Goal: Information Seeking & Learning: Learn about a topic

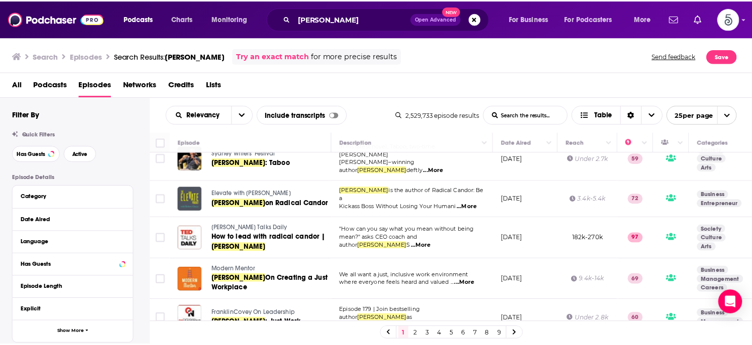
scroll to position [338, 0]
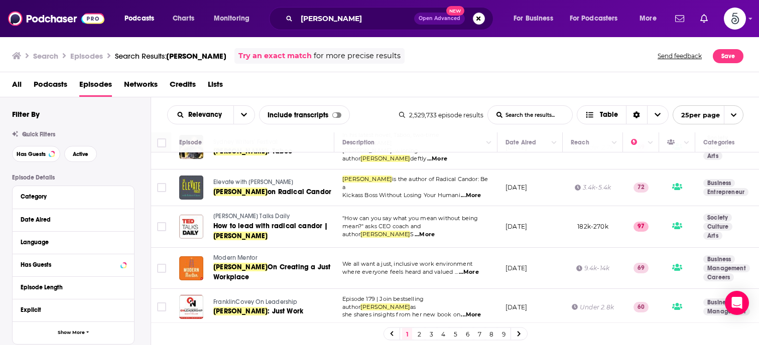
click at [230, 255] on span "Modern Mentor" at bounding box center [235, 258] width 44 height 7
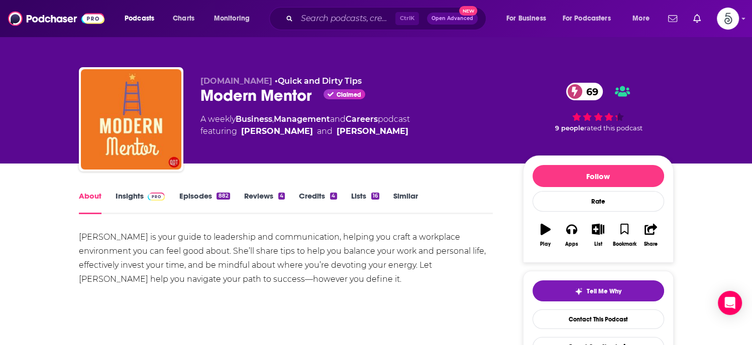
click at [132, 198] on link "Insights" at bounding box center [140, 202] width 50 height 23
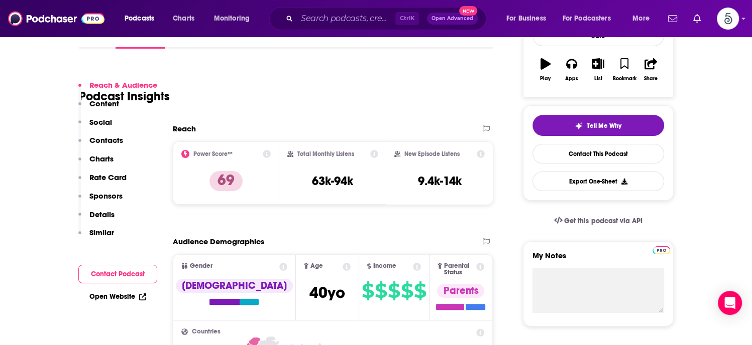
scroll to position [218, 0]
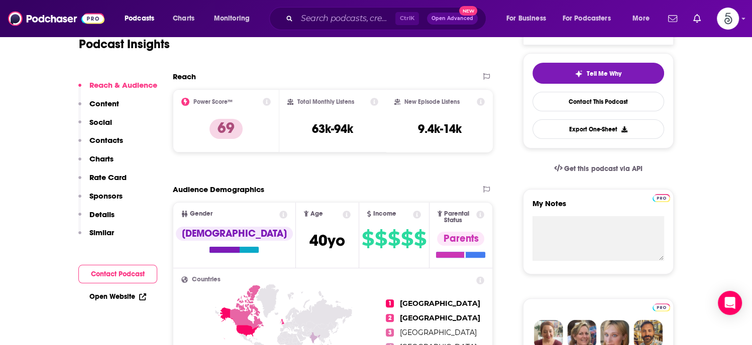
click at [104, 137] on p "Contacts" at bounding box center [106, 141] width 34 height 10
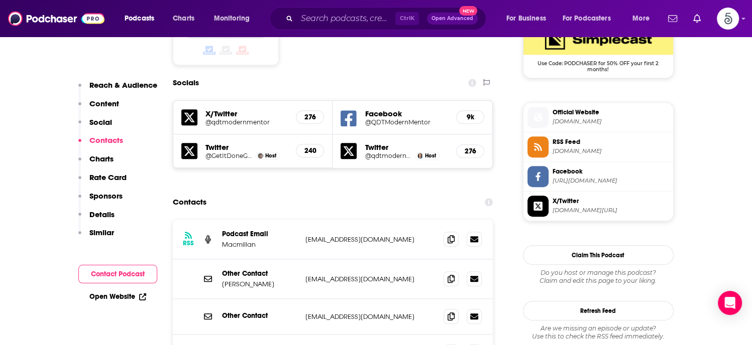
scroll to position [851, 0]
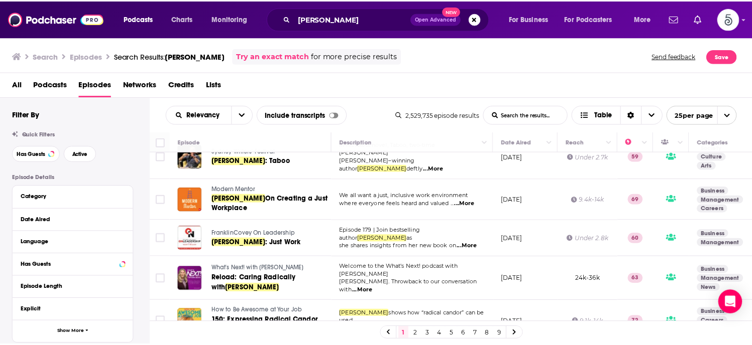
scroll to position [423, 0]
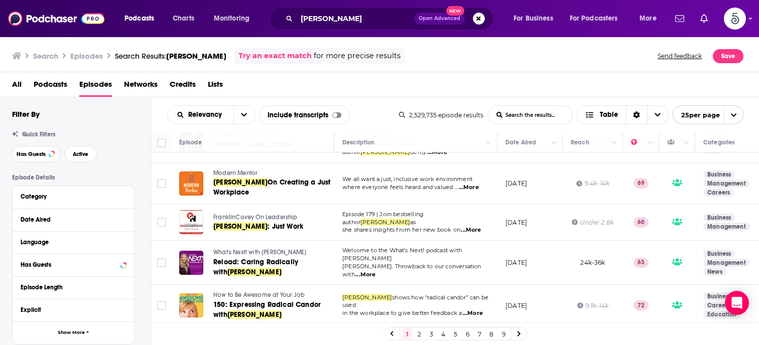
click at [255, 249] on span "What's Next! with [PERSON_NAME]" at bounding box center [259, 252] width 93 height 7
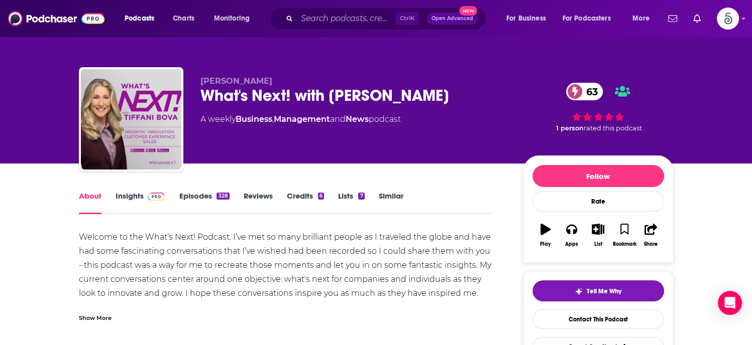
click at [121, 198] on link "Insights" at bounding box center [140, 202] width 50 height 23
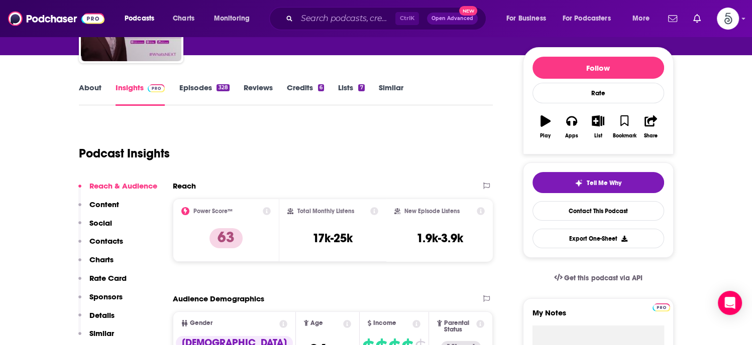
scroll to position [201, 0]
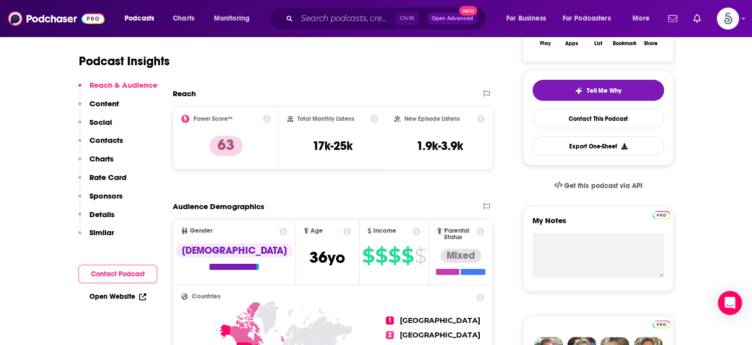
click at [93, 137] on p "Contacts" at bounding box center [106, 141] width 34 height 10
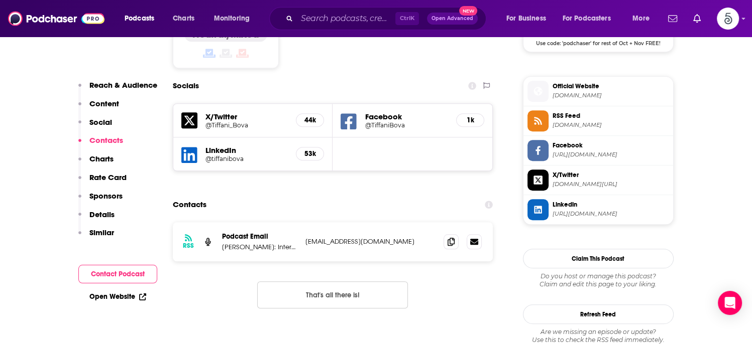
scroll to position [873, 0]
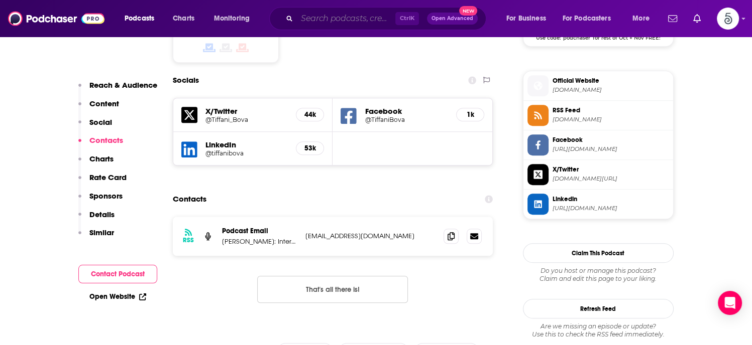
click at [332, 23] on input "Search podcasts, credits, & more..." at bounding box center [346, 19] width 98 height 16
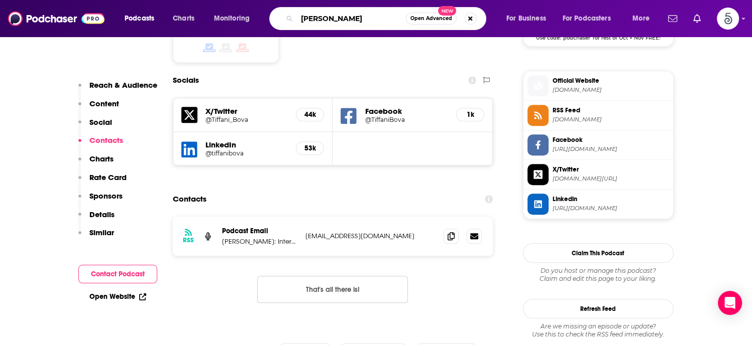
type input "[PERSON_NAME]"
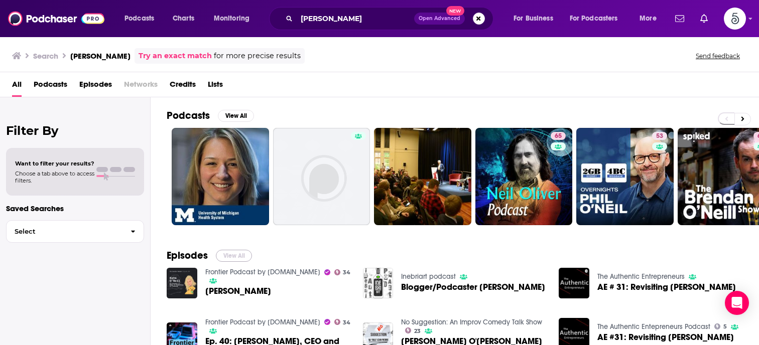
click at [236, 255] on button "View All" at bounding box center [234, 256] width 36 height 12
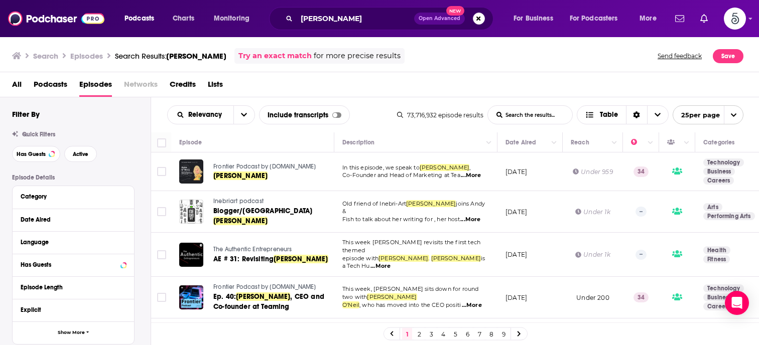
click at [246, 246] on span "The Authentic Entrepreneurs" at bounding box center [252, 249] width 79 height 7
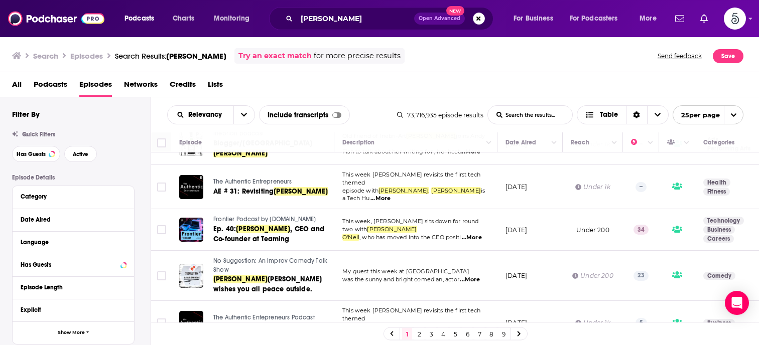
scroll to position [86, 0]
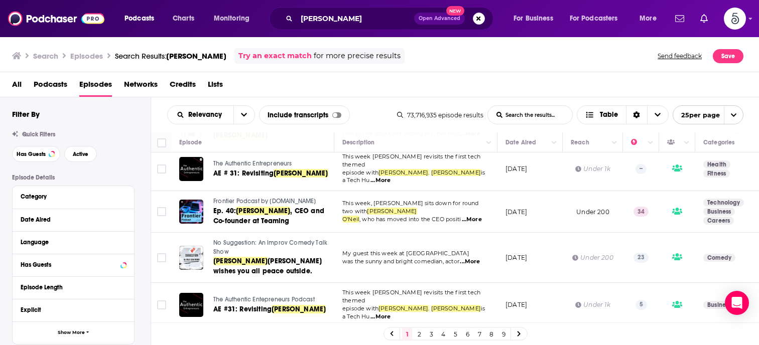
click at [237, 240] on span "No Suggestion: An Improv Comedy Talk Show" at bounding box center [270, 248] width 114 height 16
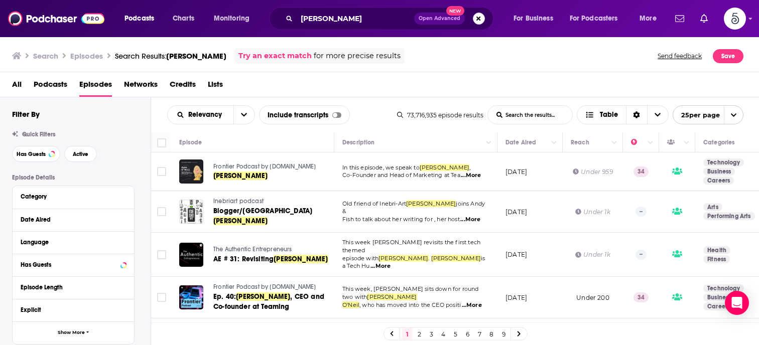
click at [476, 18] on button "Search podcasts, credits, & more..." at bounding box center [479, 19] width 12 height 12
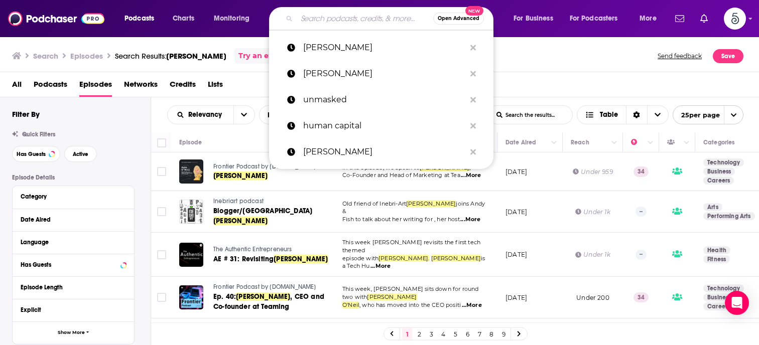
click at [361, 18] on input "Search podcasts, credits, & more..." at bounding box center [365, 19] width 137 height 16
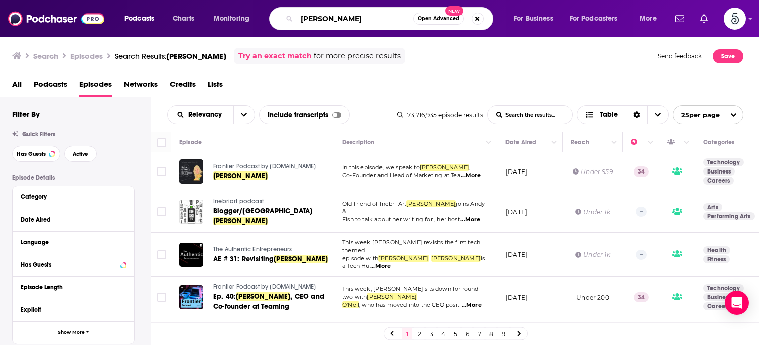
type input "[PERSON_NAME]"
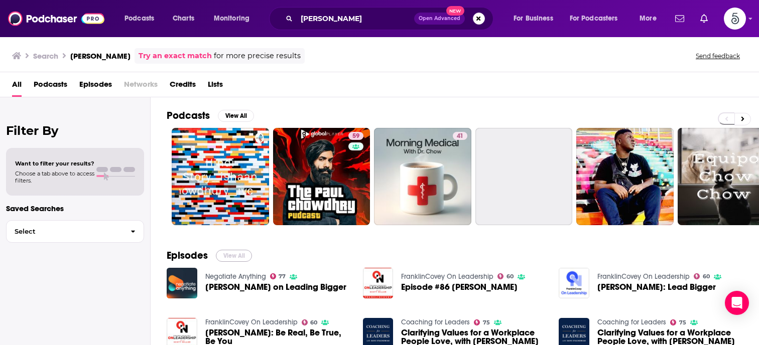
click at [233, 254] on button "View All" at bounding box center [234, 256] width 36 height 12
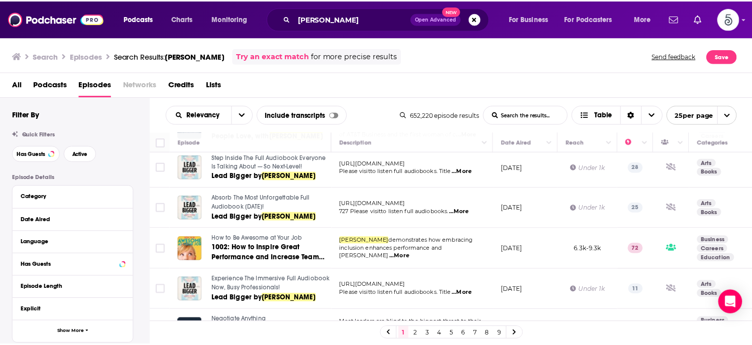
scroll to position [250, 0]
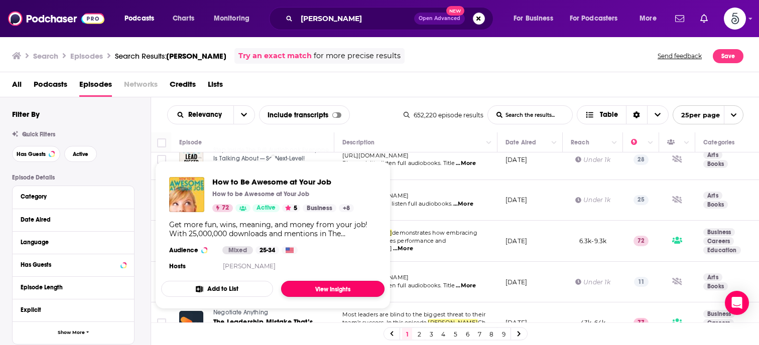
click at [315, 287] on link "View Insights" at bounding box center [332, 289] width 103 height 16
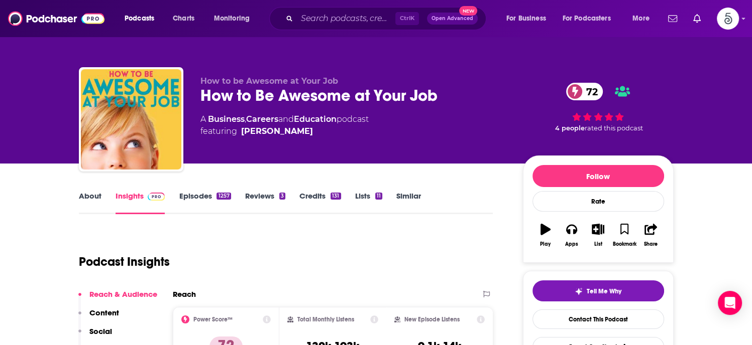
scroll to position [153, 0]
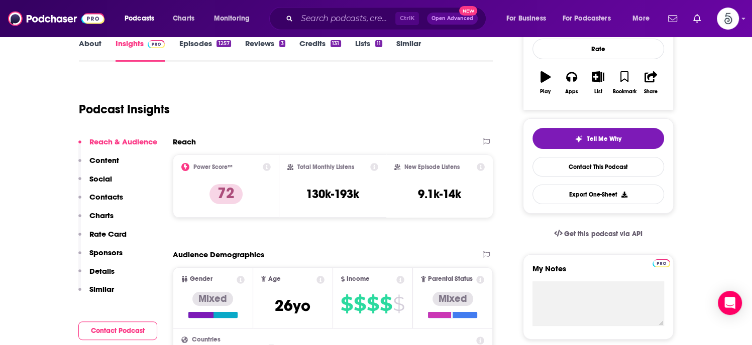
click at [102, 198] on p "Contacts" at bounding box center [106, 197] width 34 height 10
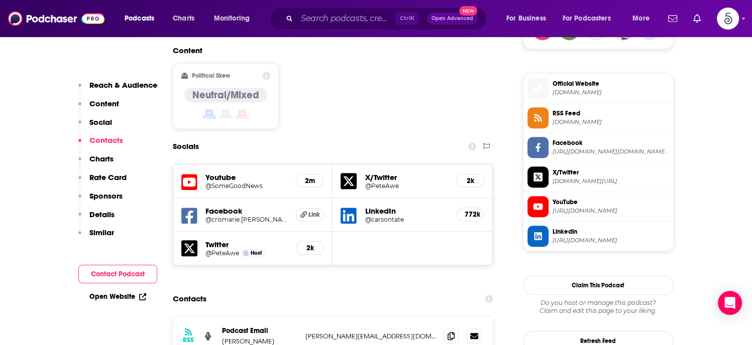
scroll to position [885, 0]
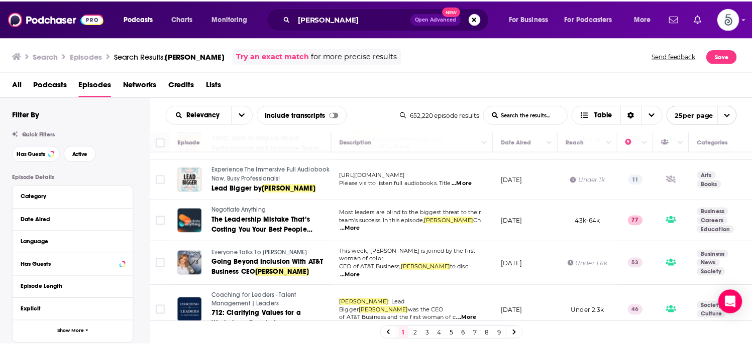
scroll to position [354, 0]
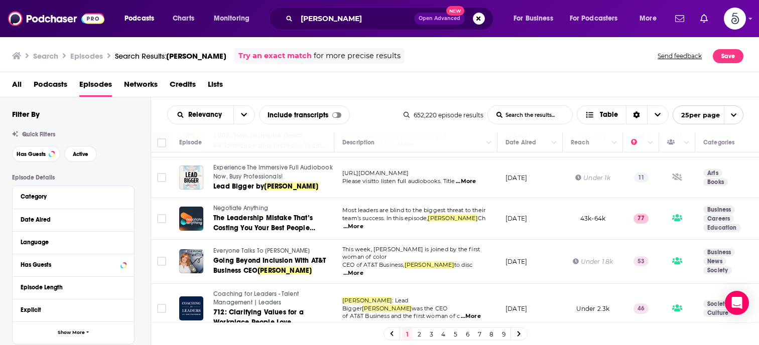
click at [252, 248] on span "Everyone Talks To [PERSON_NAME]" at bounding box center [261, 251] width 96 height 7
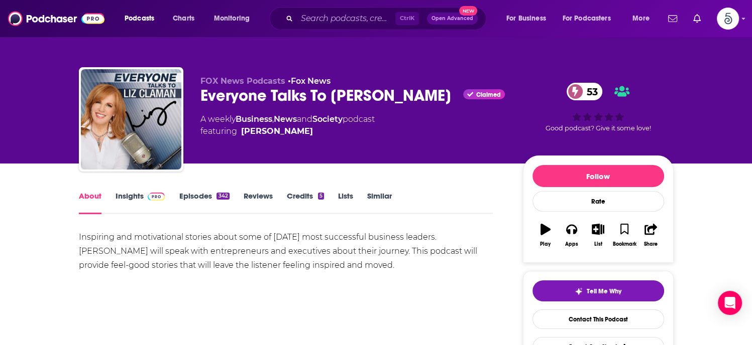
click at [131, 194] on link "Insights" at bounding box center [140, 202] width 50 height 23
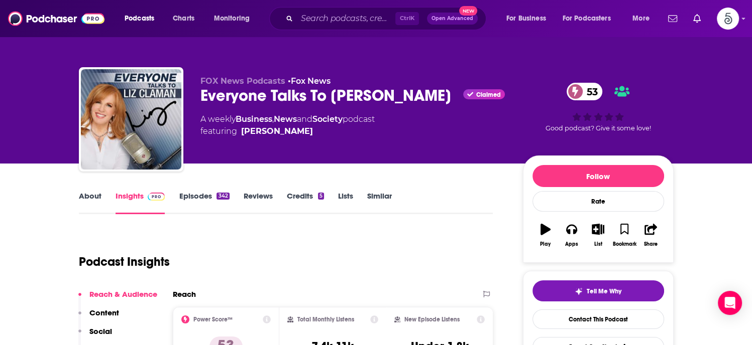
scroll to position [176, 0]
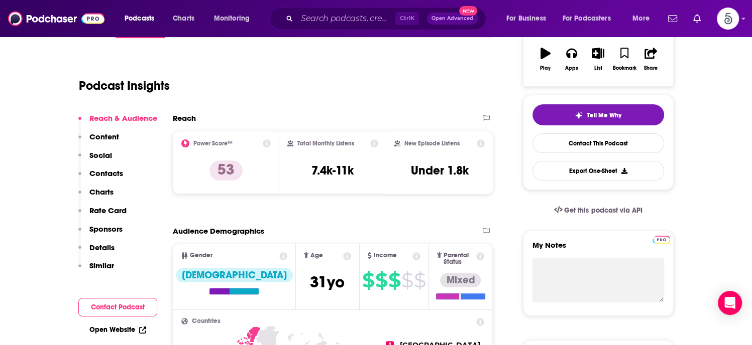
click at [112, 173] on p "Contacts" at bounding box center [106, 174] width 34 height 10
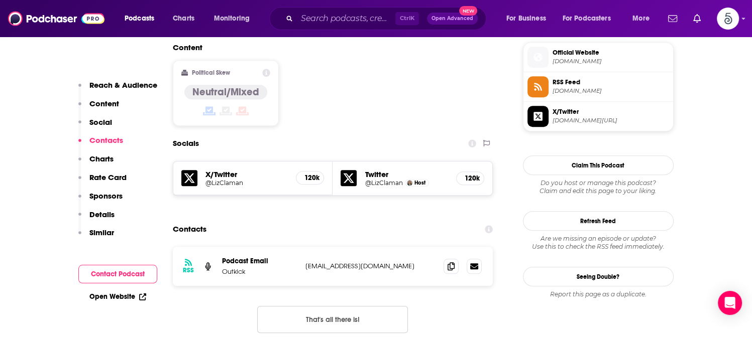
scroll to position [828, 0]
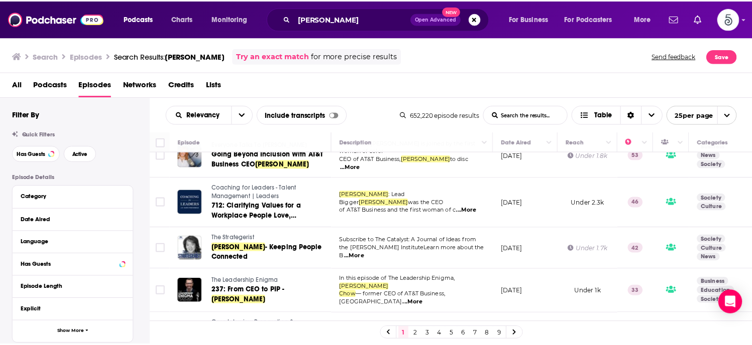
scroll to position [470, 0]
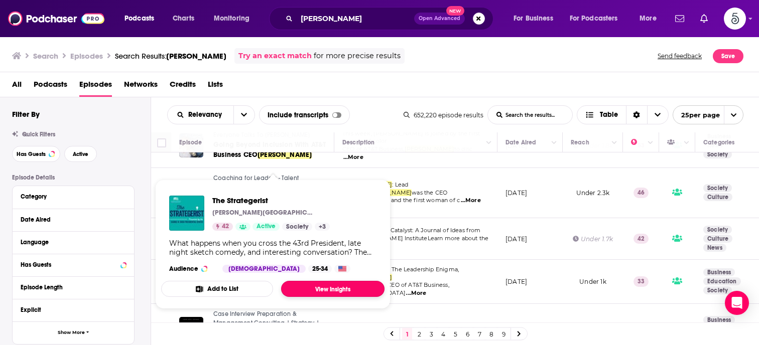
click at [314, 284] on link "View Insights" at bounding box center [332, 289] width 103 height 16
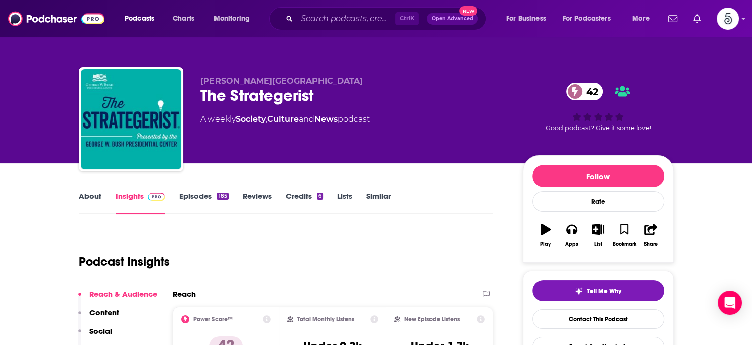
click at [132, 195] on link "Insights" at bounding box center [140, 202] width 50 height 23
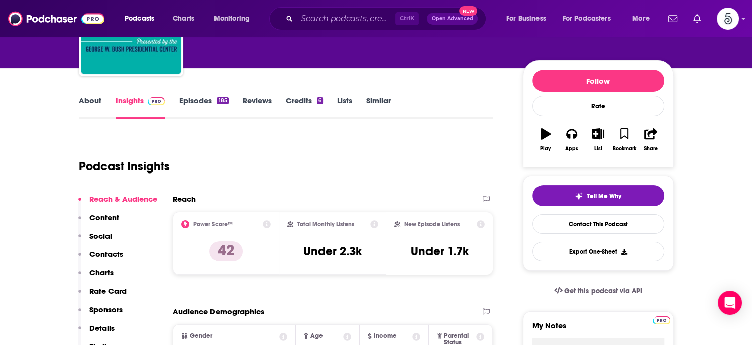
click at [95, 252] on p "Contacts" at bounding box center [106, 255] width 34 height 10
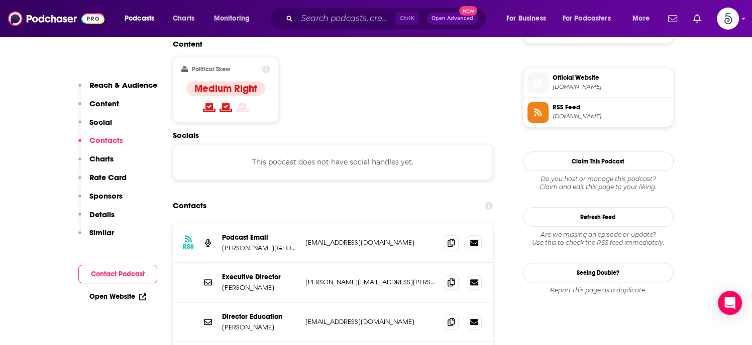
scroll to position [807, 0]
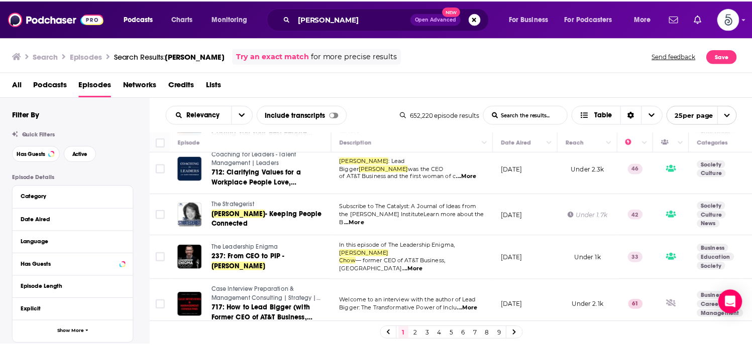
scroll to position [527, 0]
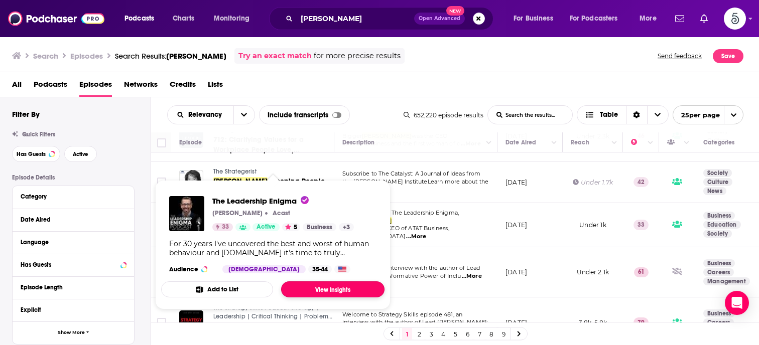
click at [316, 287] on link "View Insights" at bounding box center [332, 290] width 103 height 16
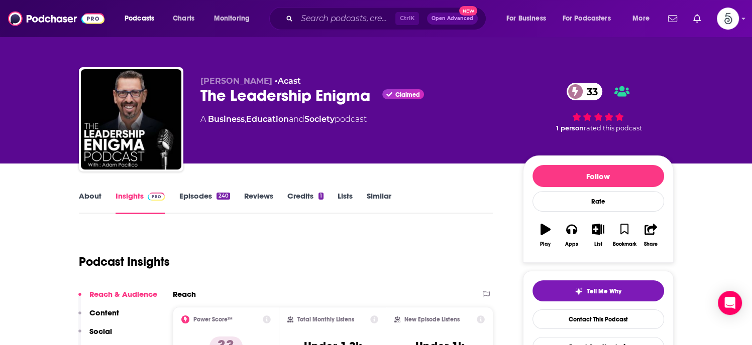
click at [131, 196] on link "Insights" at bounding box center [140, 202] width 50 height 23
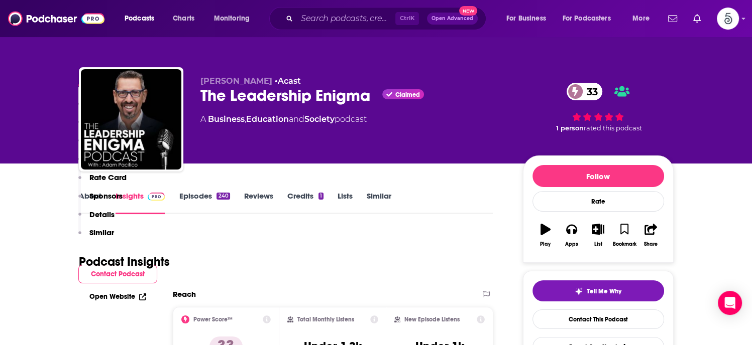
scroll to position [222, 0]
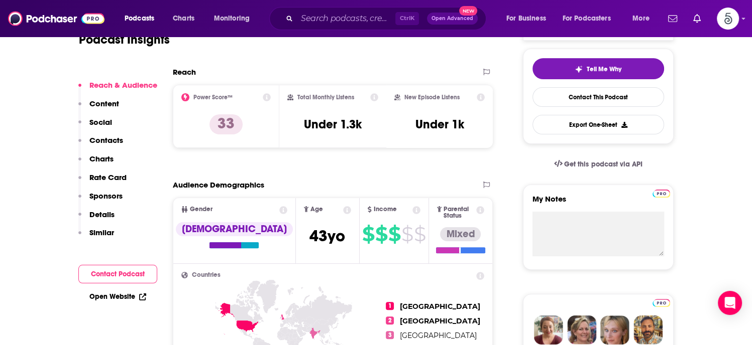
click at [92, 137] on p "Contacts" at bounding box center [106, 141] width 34 height 10
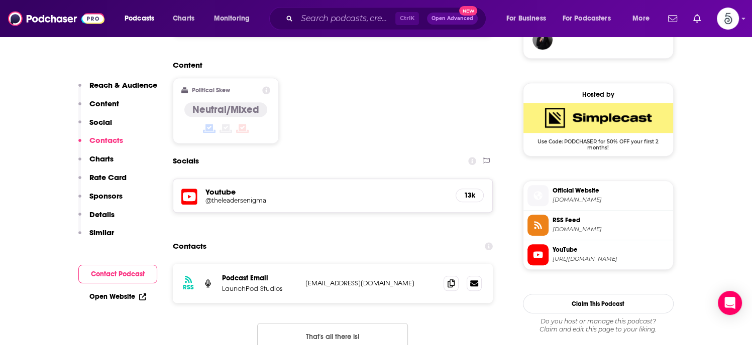
scroll to position [815, 0]
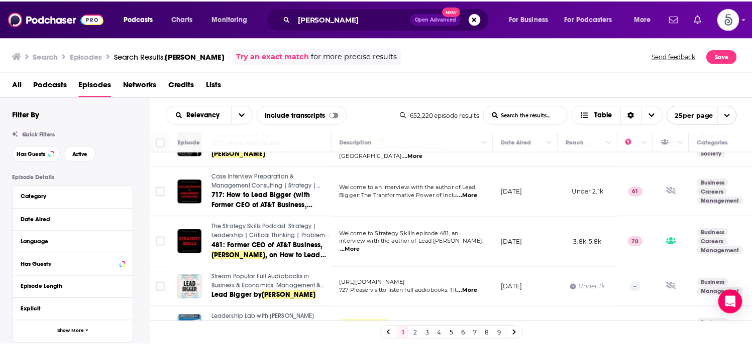
scroll to position [617, 0]
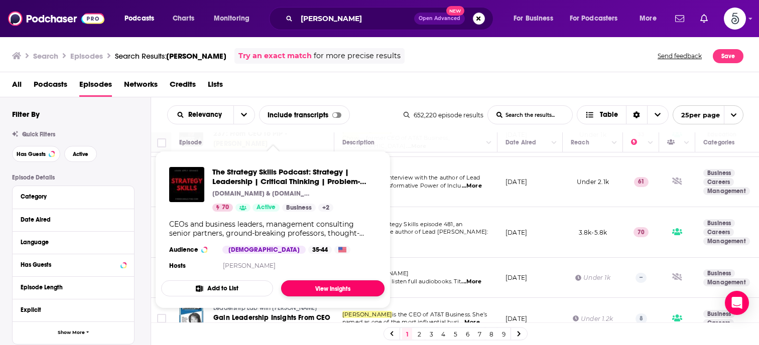
click at [332, 289] on link "View Insights" at bounding box center [332, 289] width 103 height 16
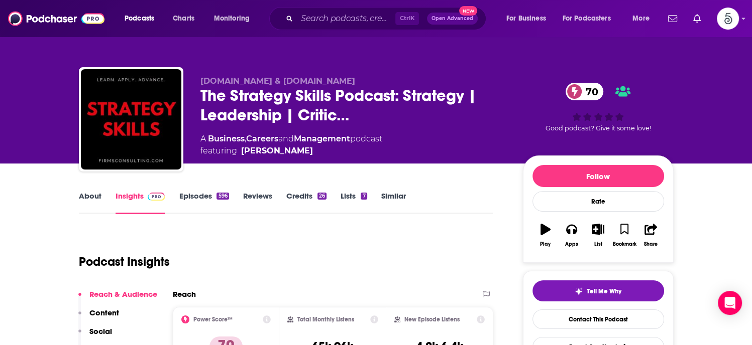
click at [133, 198] on link "Insights" at bounding box center [140, 202] width 50 height 23
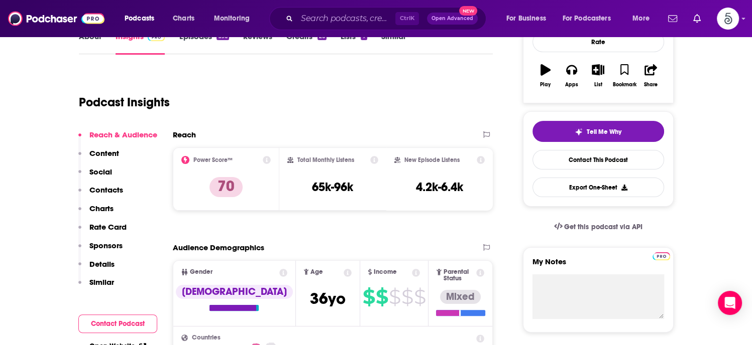
click at [106, 188] on p "Contacts" at bounding box center [106, 190] width 34 height 10
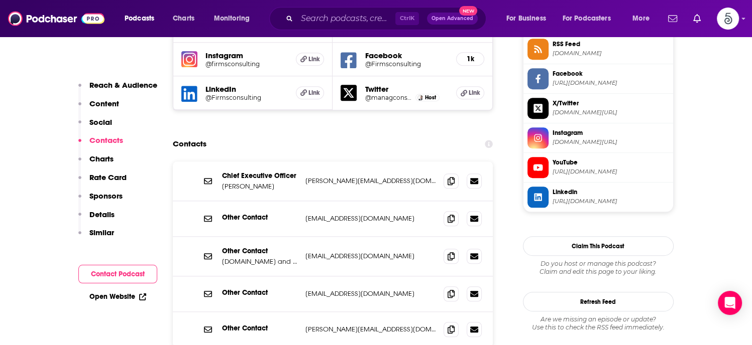
scroll to position [947, 0]
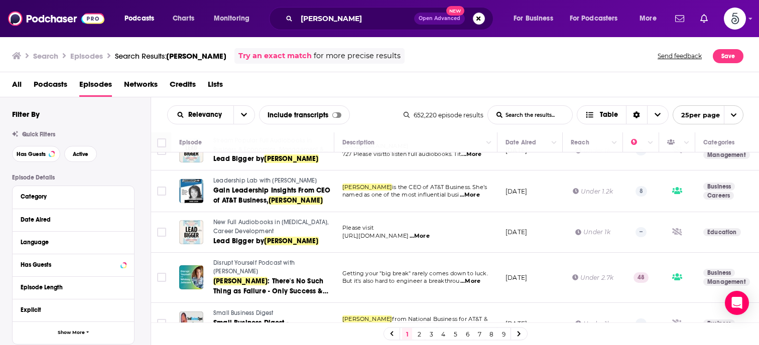
scroll to position [747, 0]
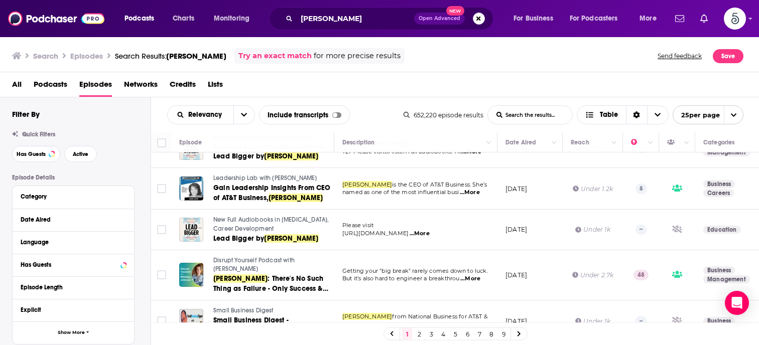
click at [241, 257] on span "Disrupt Yourself Podcast with [PERSON_NAME]" at bounding box center [253, 265] width 81 height 16
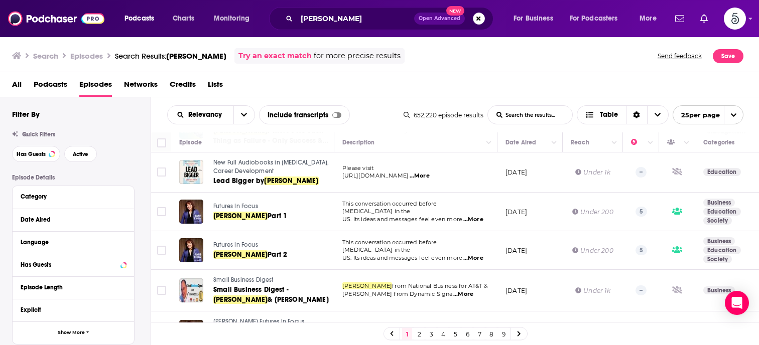
scroll to position [880, 0]
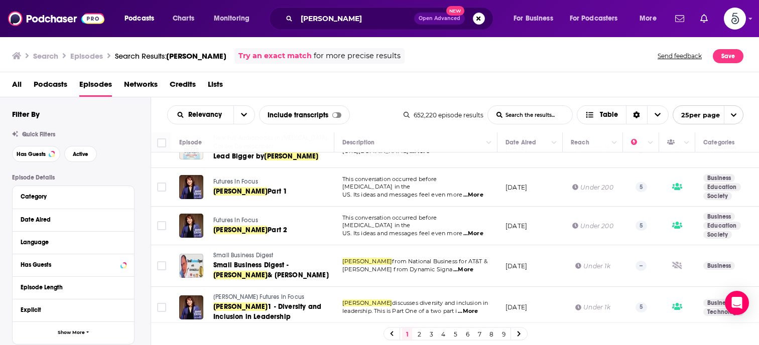
click at [417, 331] on link "2" at bounding box center [419, 334] width 10 height 12
